Goal: Browse casually

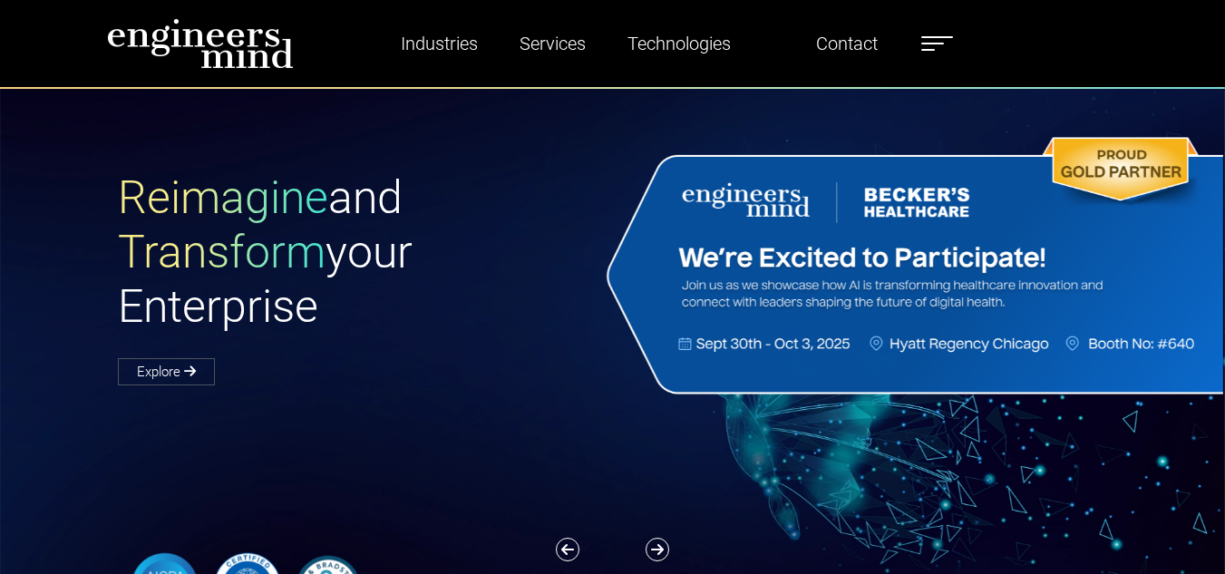
click at [122, 191] on span "Reimagine" at bounding box center [223, 197] width 210 height 53
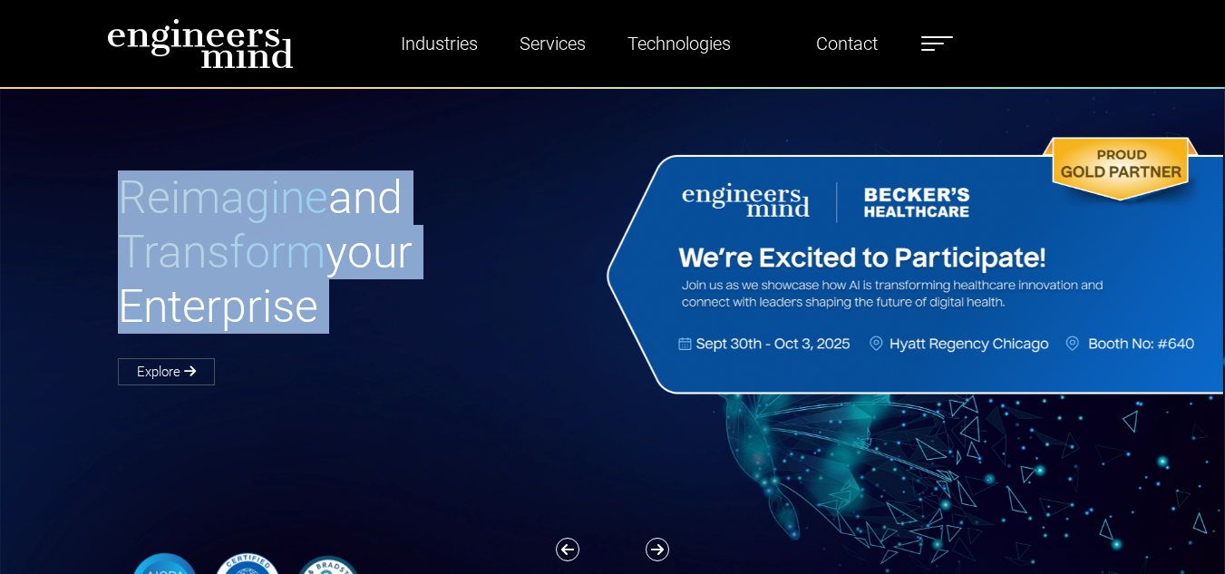
drag, startPoint x: 122, startPoint y: 191, endPoint x: 324, endPoint y: 299, distance: 228.4
click at [324, 299] on h1 "Reimagine and Transform your Enterprise" at bounding box center [365, 251] width 495 height 163
drag, startPoint x: 318, startPoint y: 308, endPoint x: 119, endPoint y: 198, distance: 228.1
click at [119, 198] on h1 "Reimagine and Transform your Enterprise" at bounding box center [365, 251] width 495 height 163
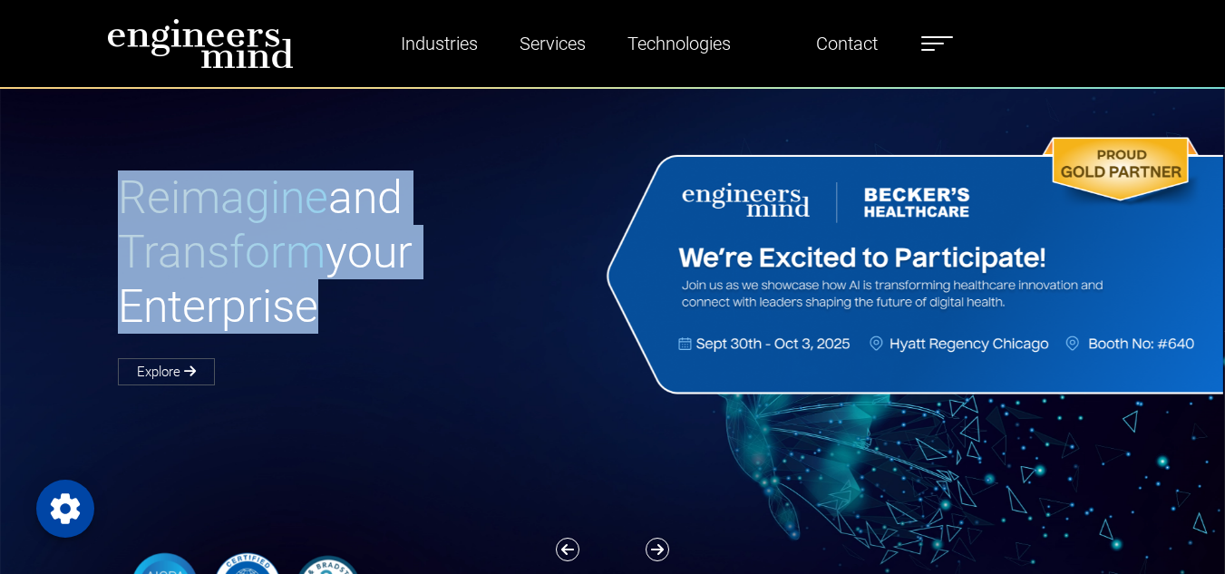
click at [419, 316] on h1 "Reimagine and Transform your Enterprise" at bounding box center [365, 251] width 495 height 163
drag, startPoint x: 123, startPoint y: 202, endPoint x: 331, endPoint y: 326, distance: 241.5
click at [331, 326] on h1 "Reimagine and Transform your Enterprise" at bounding box center [365, 251] width 495 height 163
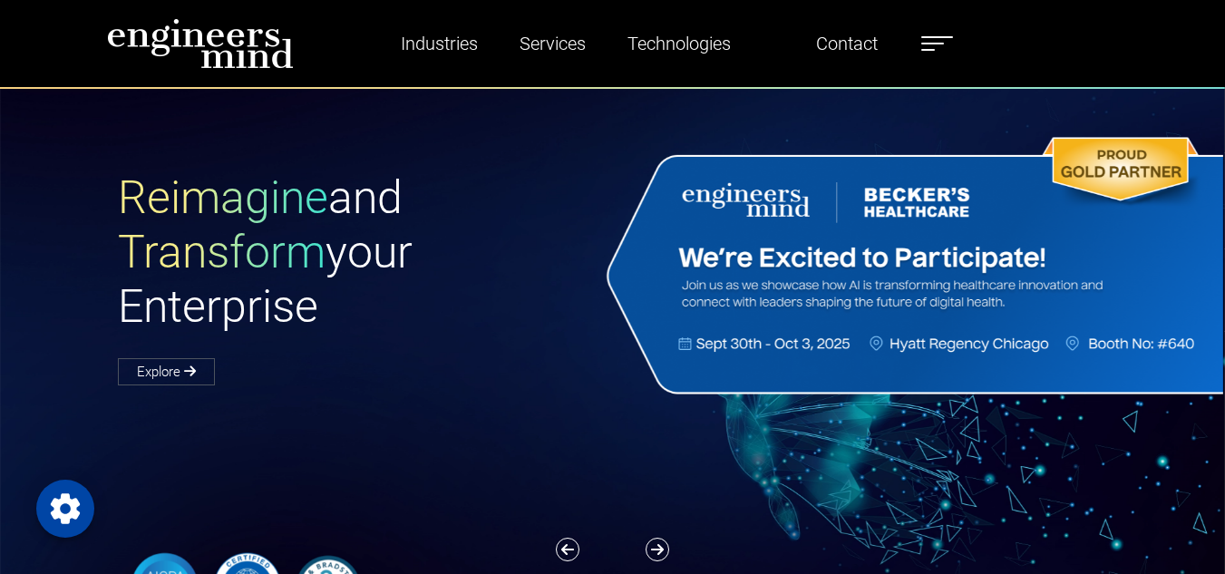
click at [938, 37] on label at bounding box center [937, 44] width 32 height 24
